Goal: Task Accomplishment & Management: Manage account settings

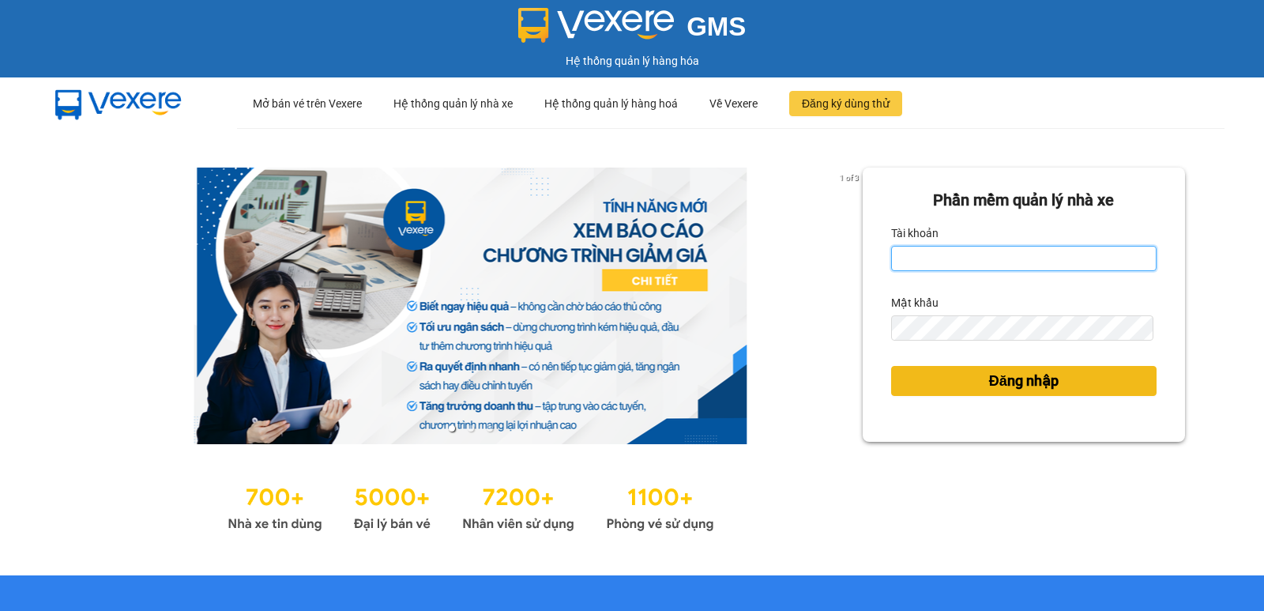
type input "hoangmaisg.kimma"
click at [989, 371] on span "Đăng nhập" at bounding box center [1024, 381] width 70 height 22
click at [928, 377] on button "Đăng nhập" at bounding box center [1024, 381] width 266 height 30
